Goal: Find specific page/section

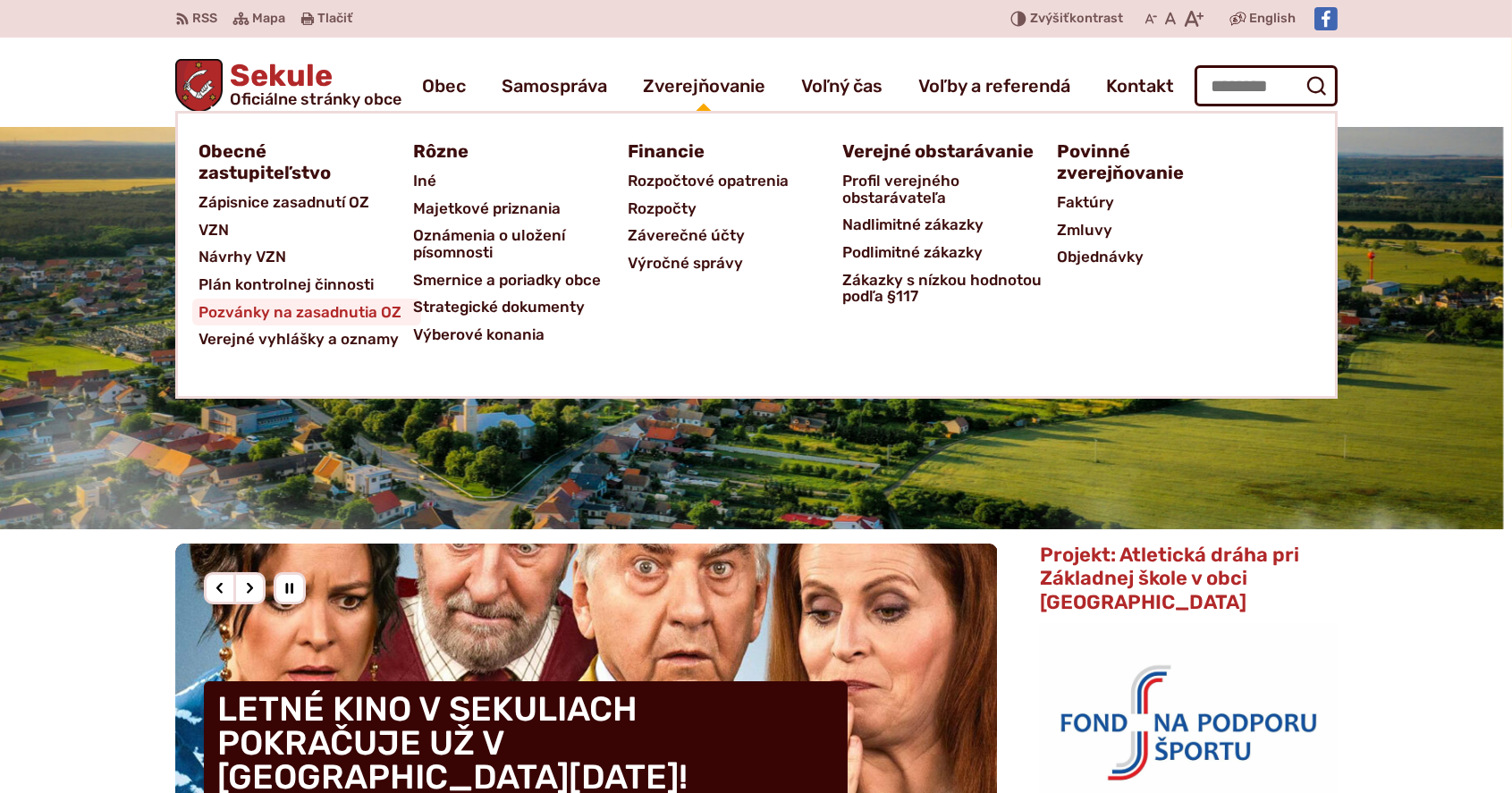
click at [354, 311] on span "Pozvánky na zasadnutia OZ" at bounding box center [300, 312] width 203 height 28
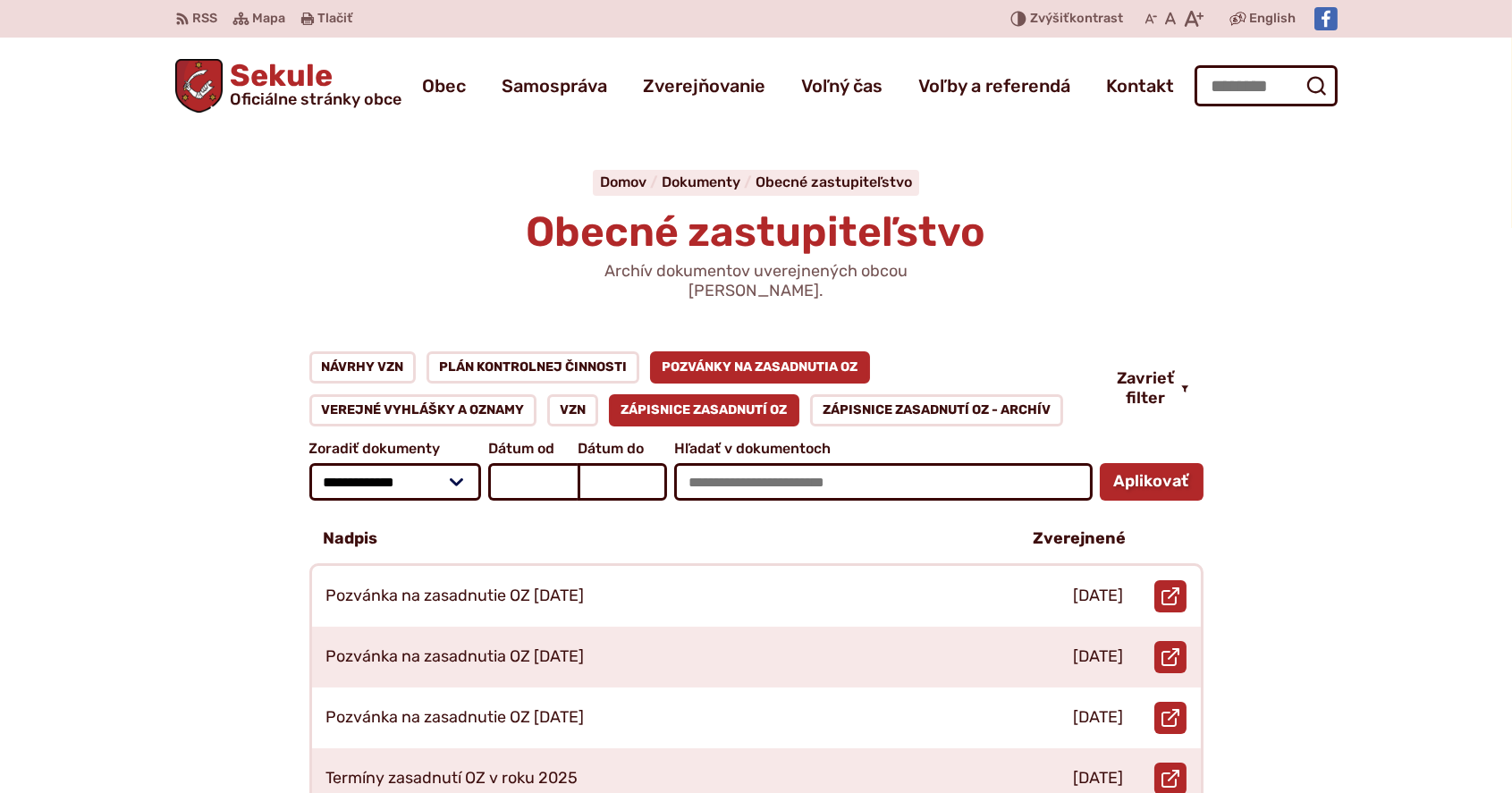
click at [757, 394] on link "Zápisnice zasadnutí OZ" at bounding box center [704, 410] width 191 height 33
